Goal: Task Accomplishment & Management: Manage account settings

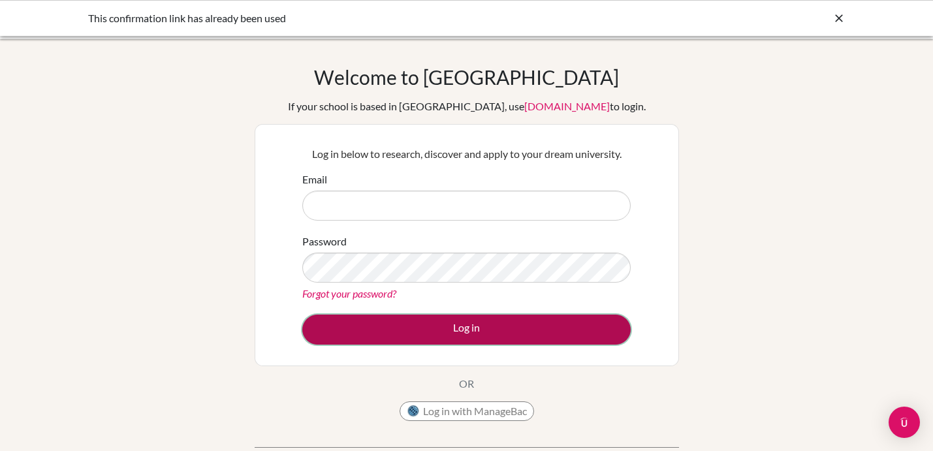
click at [367, 326] on button "Log in" at bounding box center [466, 330] width 328 height 30
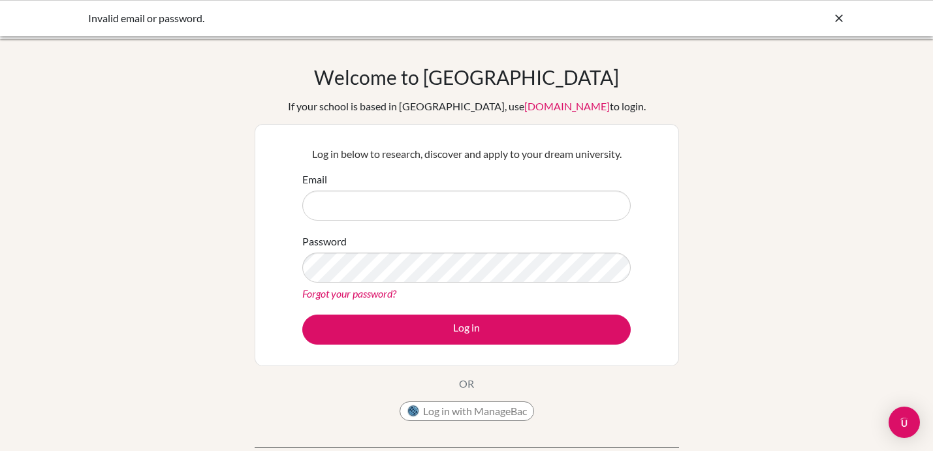
click at [362, 208] on input "Email" at bounding box center [466, 206] width 328 height 30
type input "[EMAIL_ADDRESS][DOMAIN_NAME]"
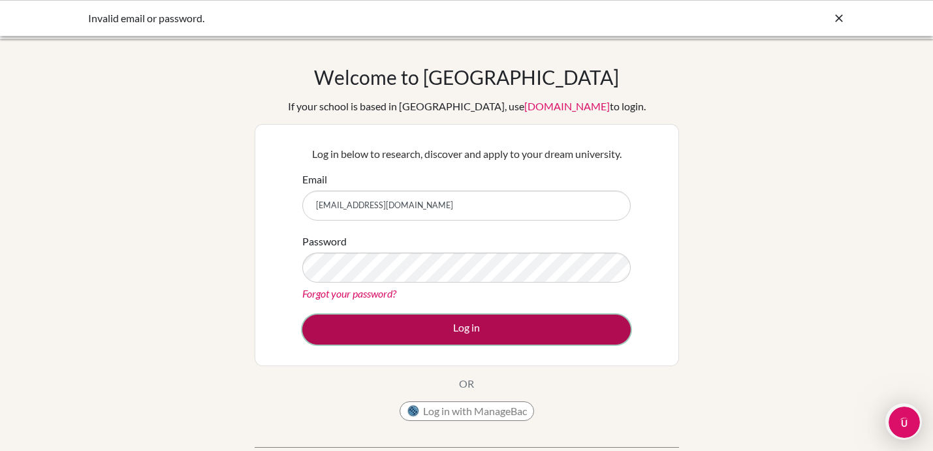
click at [408, 327] on button "Log in" at bounding box center [466, 330] width 328 height 30
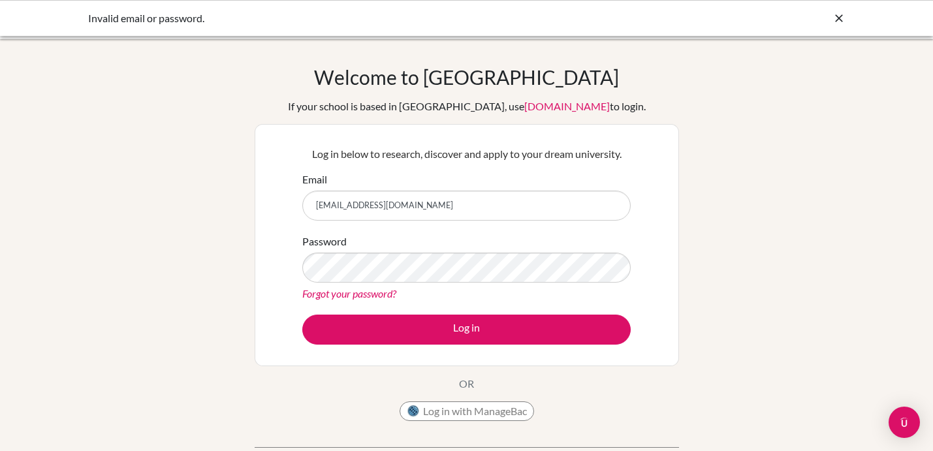
click at [431, 211] on input "[EMAIL_ADDRESS][DOMAIN_NAME]" at bounding box center [466, 206] width 328 height 30
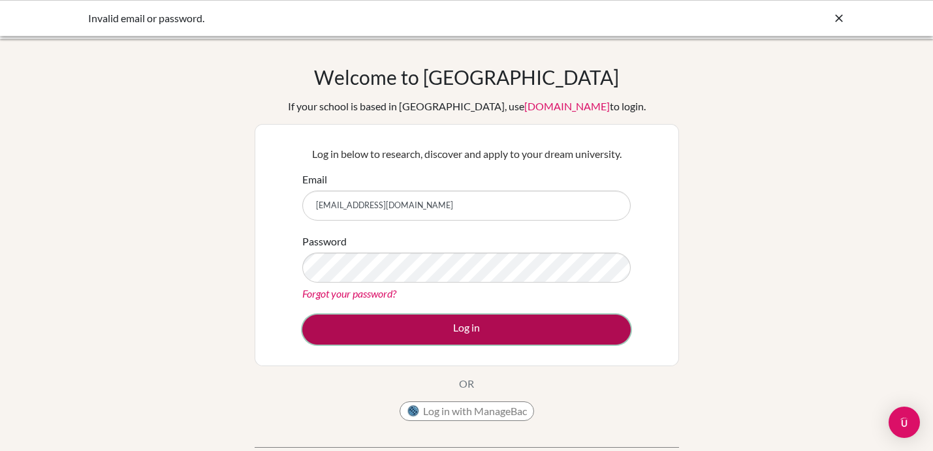
click at [407, 330] on button "Log in" at bounding box center [466, 330] width 328 height 30
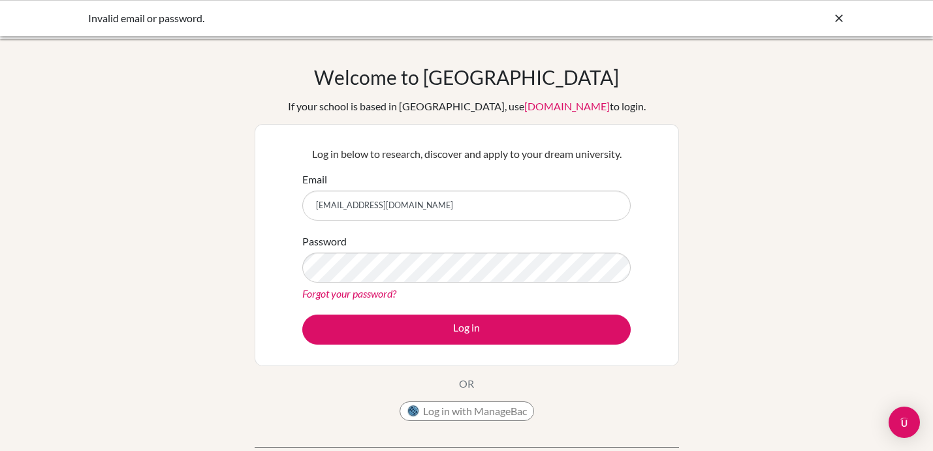
click at [379, 294] on link "Forgot your password?" at bounding box center [349, 293] width 94 height 12
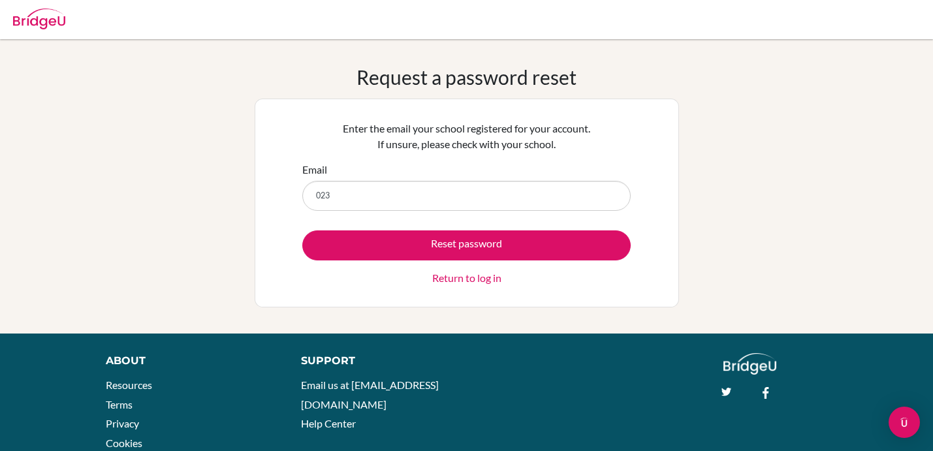
type input "023neb408@sxc.edu.np"
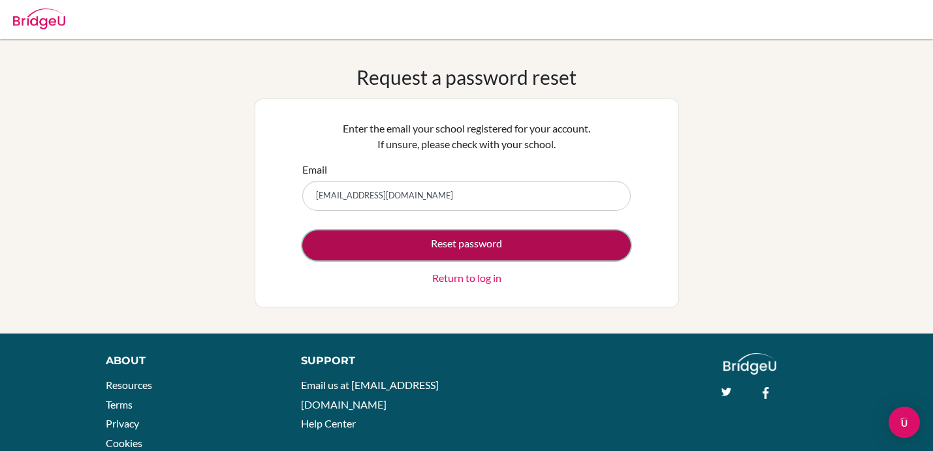
click at [427, 257] on button "Reset password" at bounding box center [466, 245] width 328 height 30
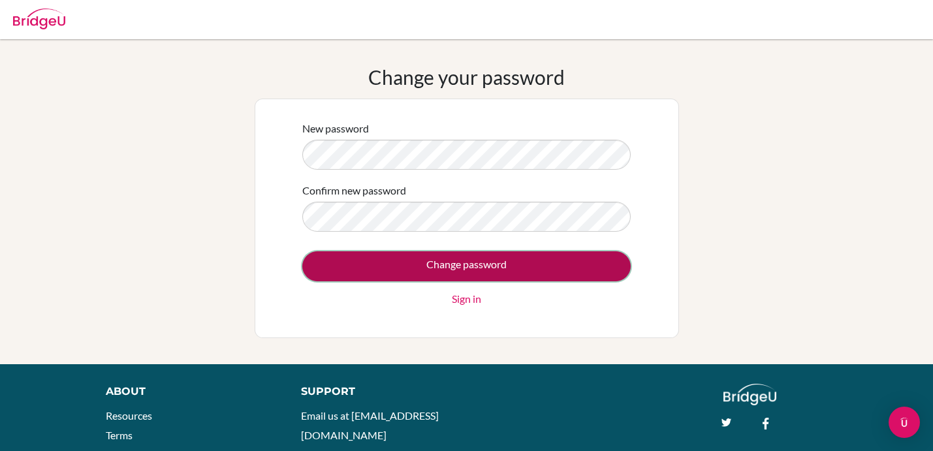
click at [399, 268] on input "Change password" at bounding box center [466, 266] width 328 height 30
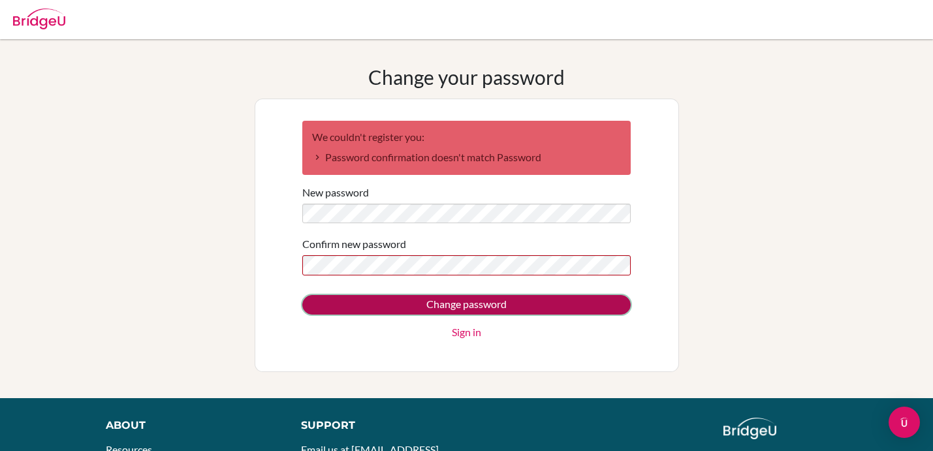
click at [401, 310] on input "Change password" at bounding box center [466, 305] width 328 height 20
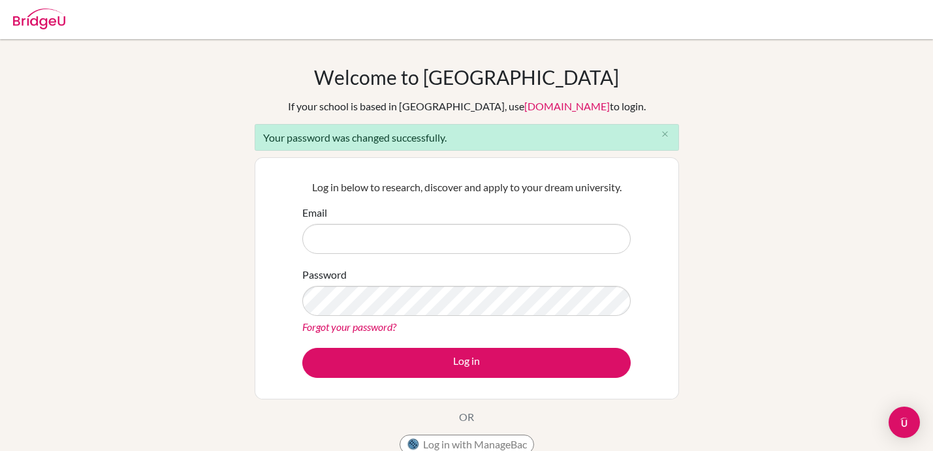
click at [390, 244] on input "Email" at bounding box center [466, 239] width 328 height 30
type input "[EMAIL_ADDRESS][DOMAIN_NAME]"
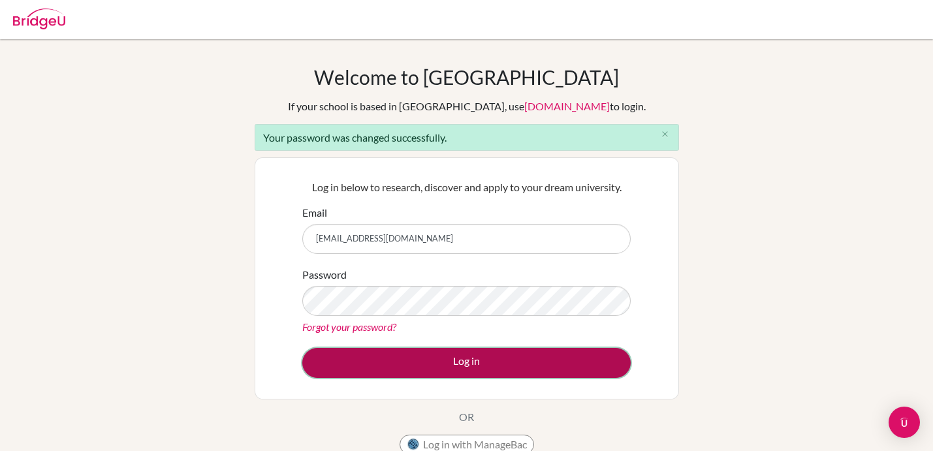
click at [392, 369] on button "Log in" at bounding box center [466, 363] width 328 height 30
